Goal: Find specific page/section: Find specific page/section

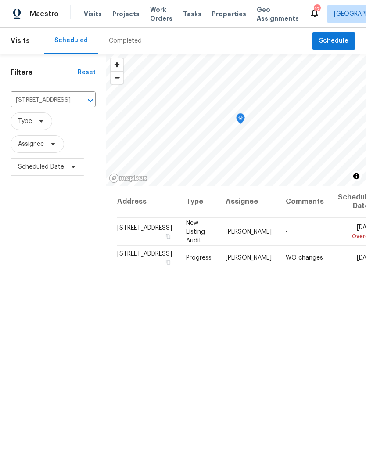
click at [132, 12] on span "Projects" at bounding box center [125, 14] width 27 height 9
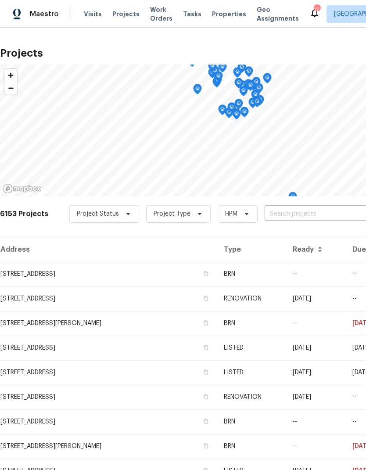
click at [301, 213] on input "text" at bounding box center [315, 214] width 101 height 14
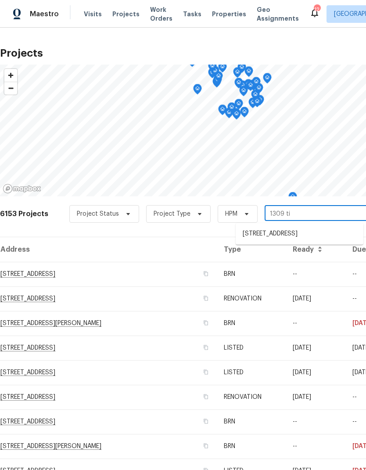
type input "1309 [PERSON_NAME]"
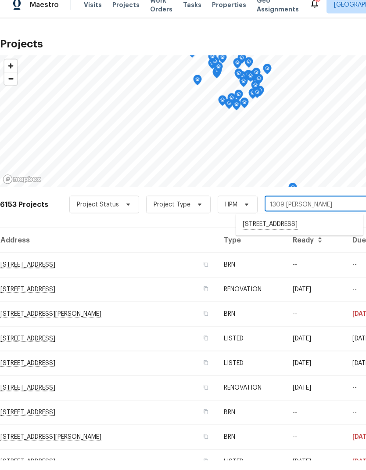
click at [269, 227] on li "[STREET_ADDRESS]" at bounding box center [300, 234] width 128 height 15
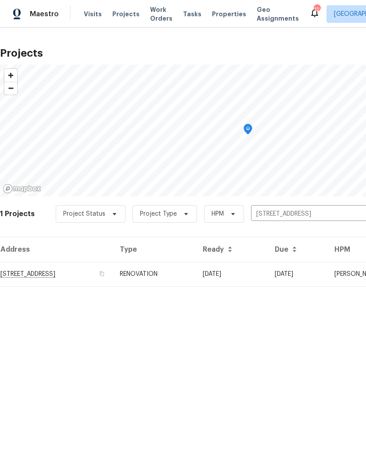
click at [53, 278] on td "[STREET_ADDRESS]" at bounding box center [56, 274] width 113 height 25
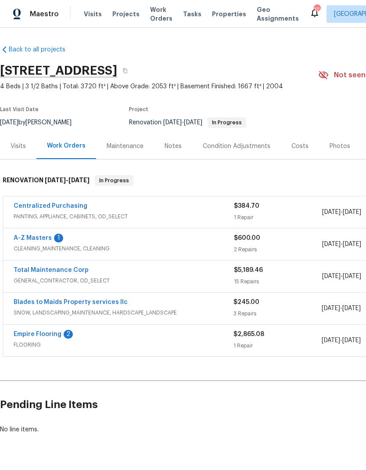
click at [41, 336] on link "Empire Flooring" at bounding box center [38, 334] width 48 height 6
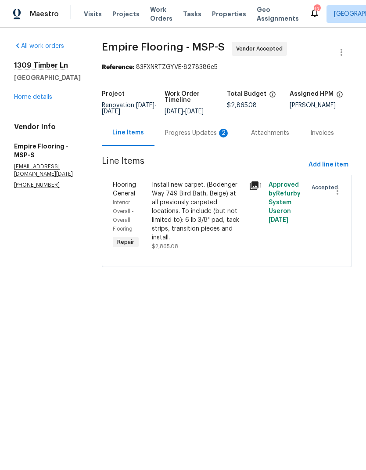
click at [197, 137] on div "Progress Updates 2" at bounding box center [197, 133] width 65 height 9
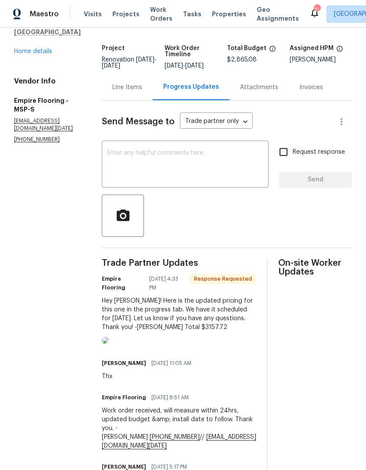
scroll to position [48, 0]
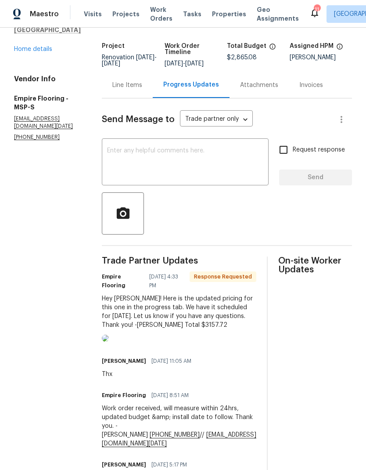
click at [109, 342] on img at bounding box center [105, 338] width 7 height 7
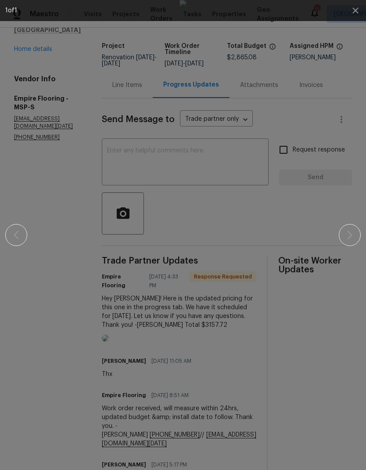
click at [339, 413] on div at bounding box center [183, 235] width 356 height 470
click at [341, 358] on div at bounding box center [183, 235] width 356 height 470
click at [356, 11] on icon "button" at bounding box center [356, 10] width 11 height 11
